Goal: Transaction & Acquisition: Purchase product/service

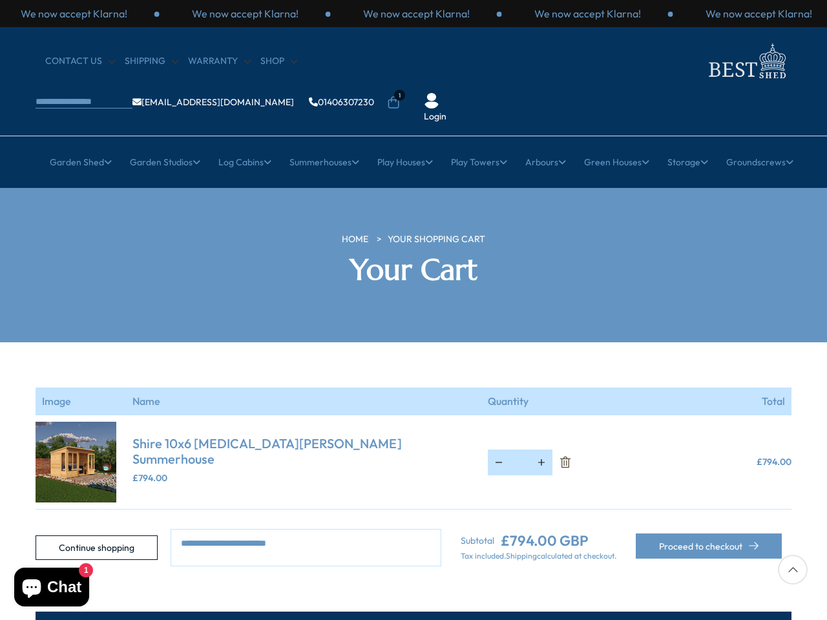
click at [414, 343] on section "Your cart is empty Continue shopping Image Name Quantity Total Shire 10x6 [MEDI…" at bounding box center [413, 455] width 827 height 224
click at [414, 14] on p "We now accept Klarna!" at bounding box center [416, 13] width 107 height 14
click at [400, 87] on li "1" at bounding box center [393, 93] width 13 height 13
click at [73, 146] on link "Garden Shed" at bounding box center [81, 162] width 62 height 32
click at [159, 146] on link "Garden Studios" at bounding box center [165, 162] width 70 height 32
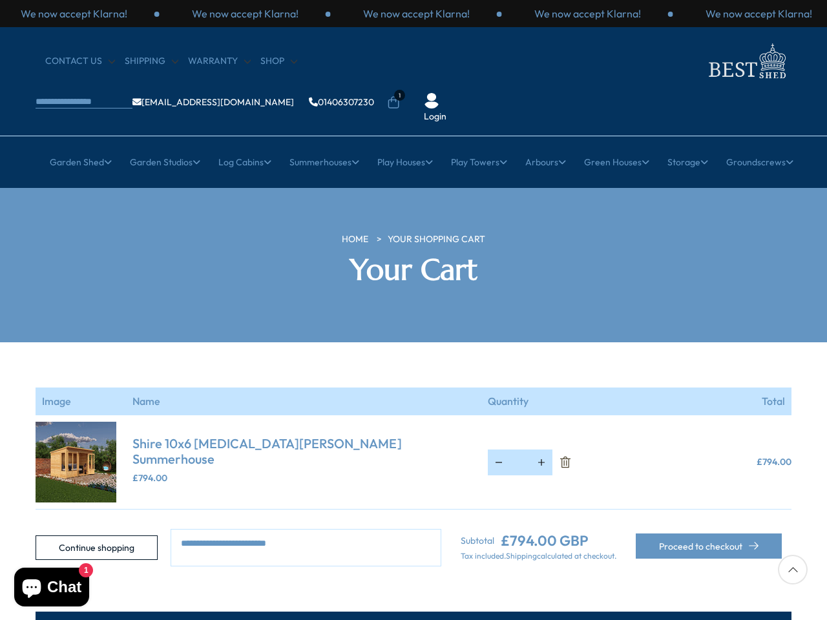
click at [240, 146] on link "Log Cabins" at bounding box center [244, 162] width 53 height 32
click at [322, 146] on link "Summerhouses" at bounding box center [325, 162] width 70 height 32
click at [405, 146] on link "Play Houses" at bounding box center [405, 162] width 56 height 32
click at [480, 146] on link "Play Towers" at bounding box center [479, 162] width 56 height 32
click at [549, 146] on link "Arbours" at bounding box center [545, 162] width 41 height 32
